Goal: Task Accomplishment & Management: Use online tool/utility

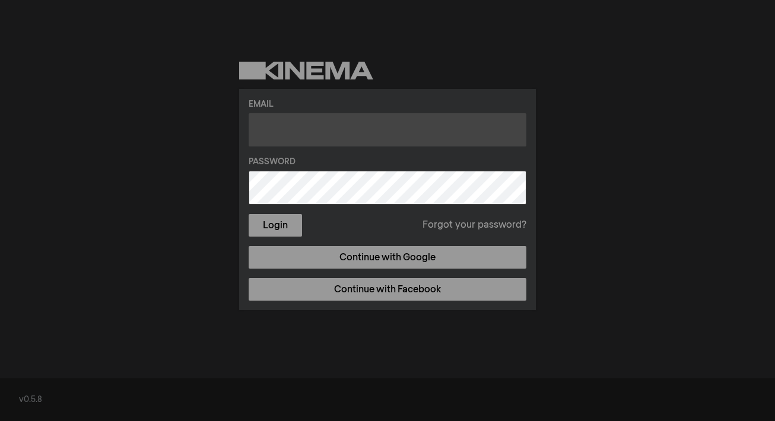
click at [264, 133] on input "text" at bounding box center [388, 129] width 278 height 33
type input "n"
type input "[EMAIL_ADDRESS][DOMAIN_NAME]"
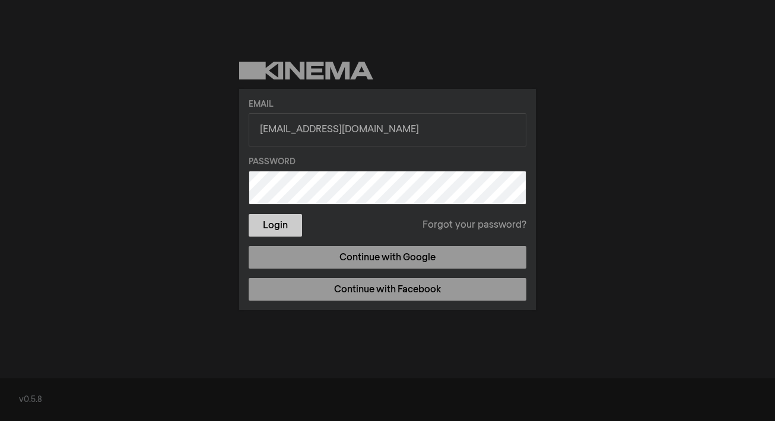
click at [263, 229] on button "Login" at bounding box center [275, 225] width 53 height 23
